Goal: Check status: Check status

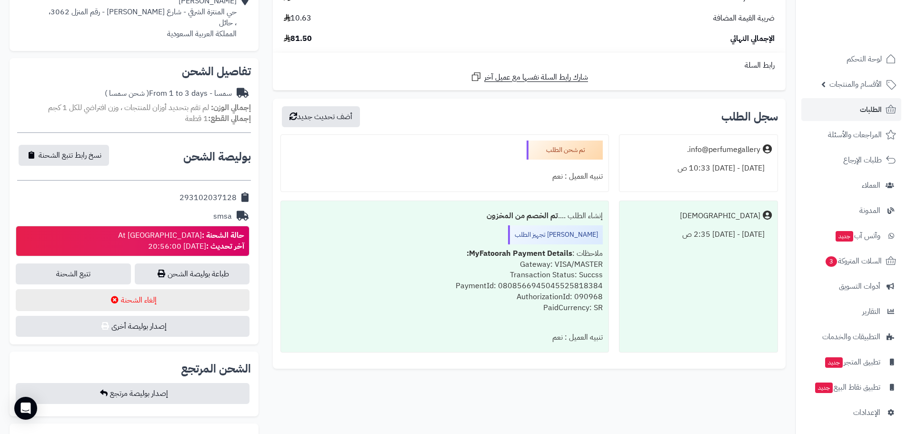
scroll to position [111, 0]
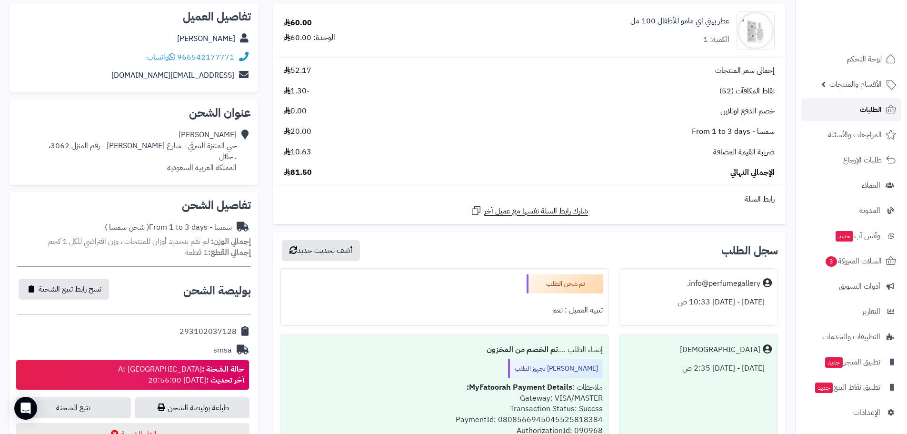
click at [855, 108] on link "الطلبات" at bounding box center [851, 109] width 100 height 23
